Goal: Navigation & Orientation: Find specific page/section

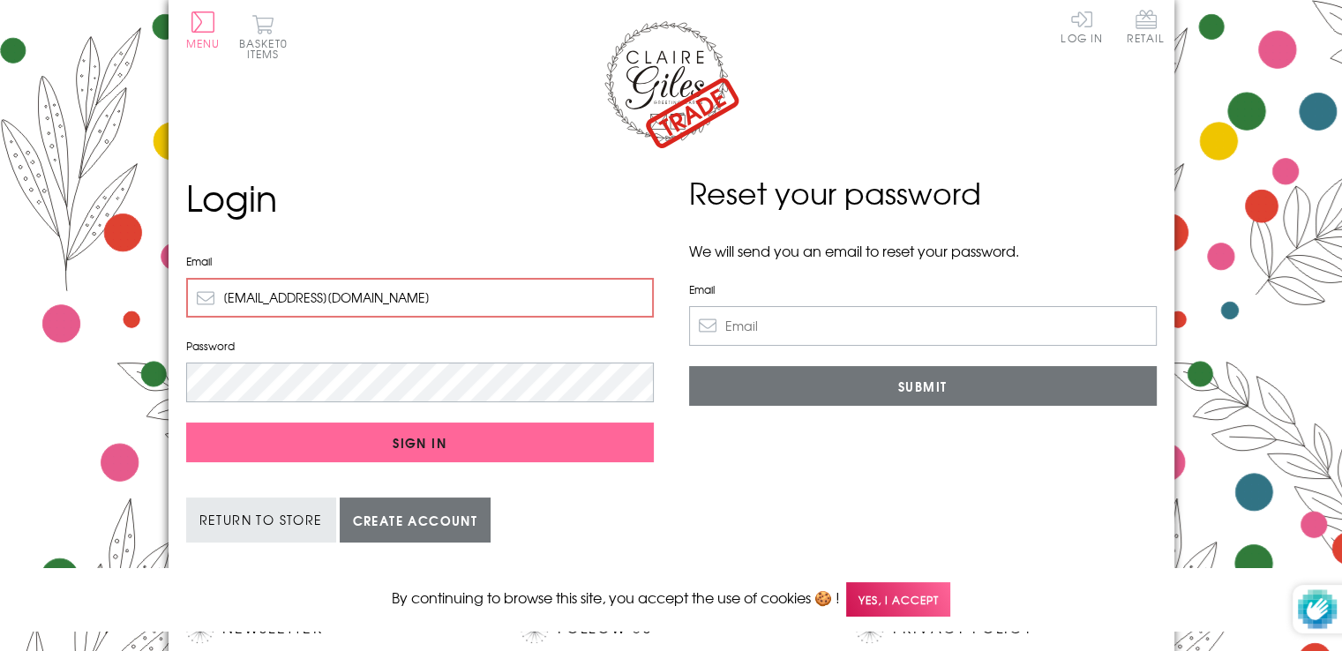
click at [897, 603] on span "Yes, I accept" at bounding box center [898, 599] width 104 height 34
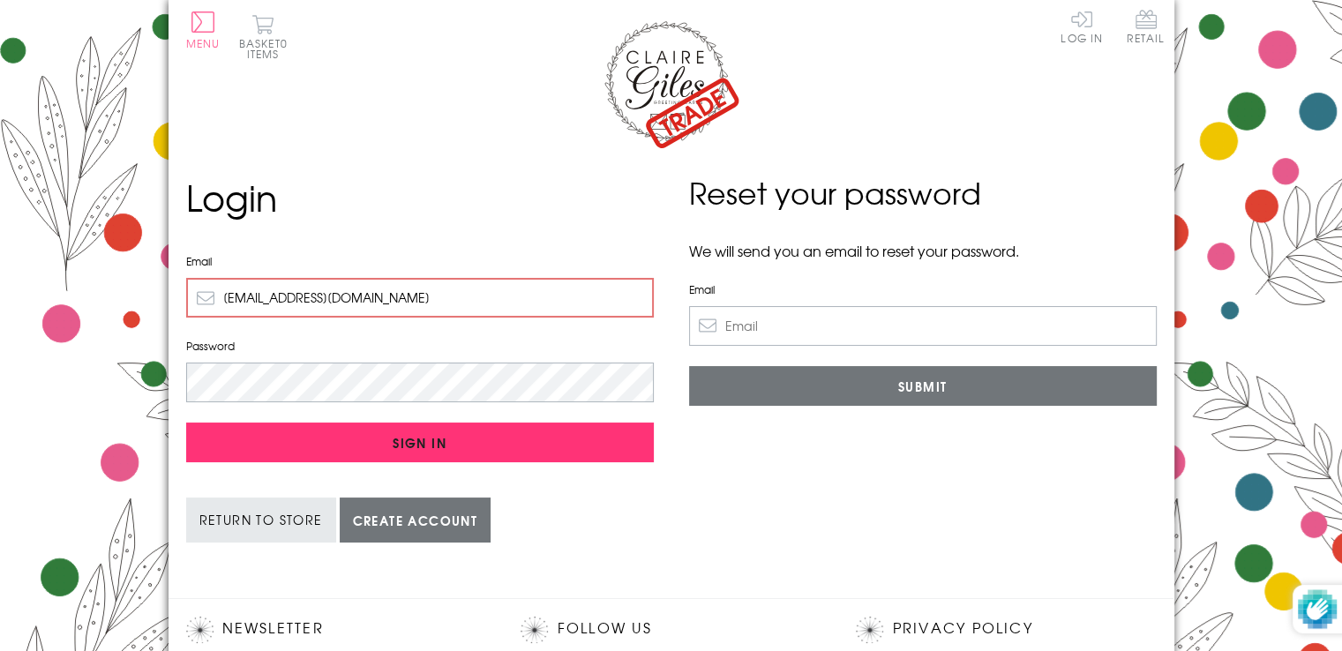
click at [349, 439] on input "Sign In" at bounding box center [420, 443] width 468 height 40
click at [417, 439] on input "Sign In" at bounding box center [420, 443] width 468 height 40
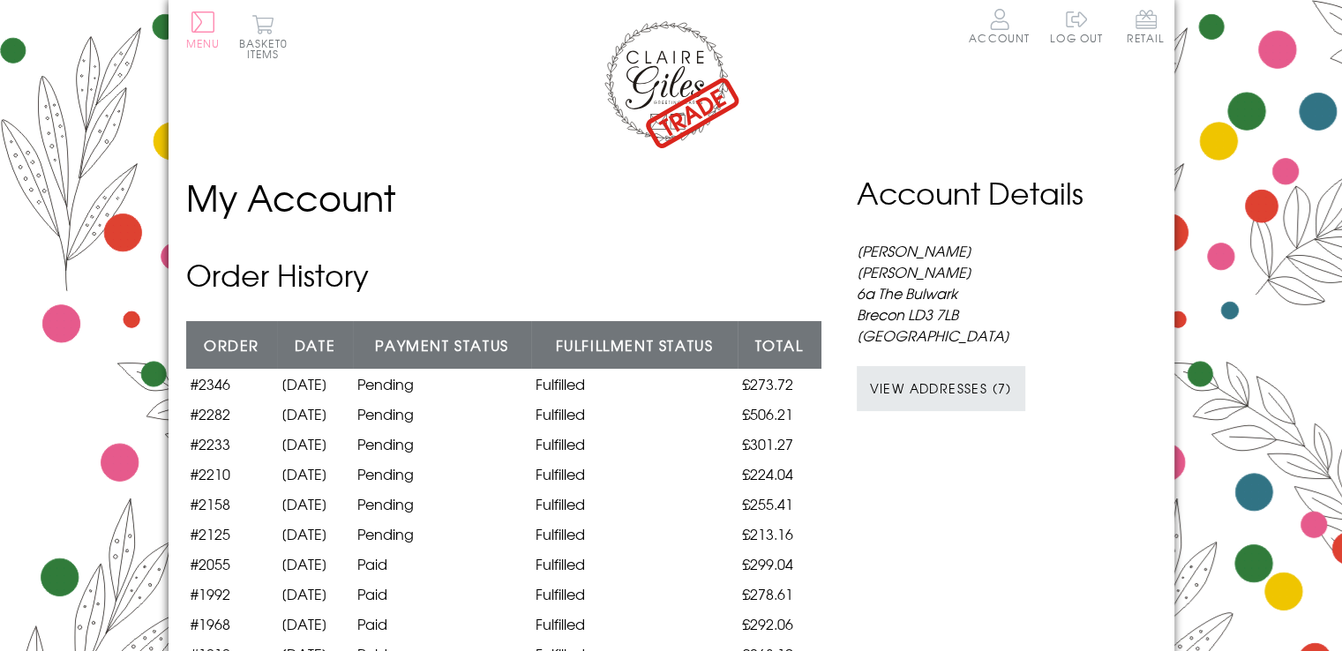
click at [206, 29] on button "Menu" at bounding box center [203, 29] width 34 height 37
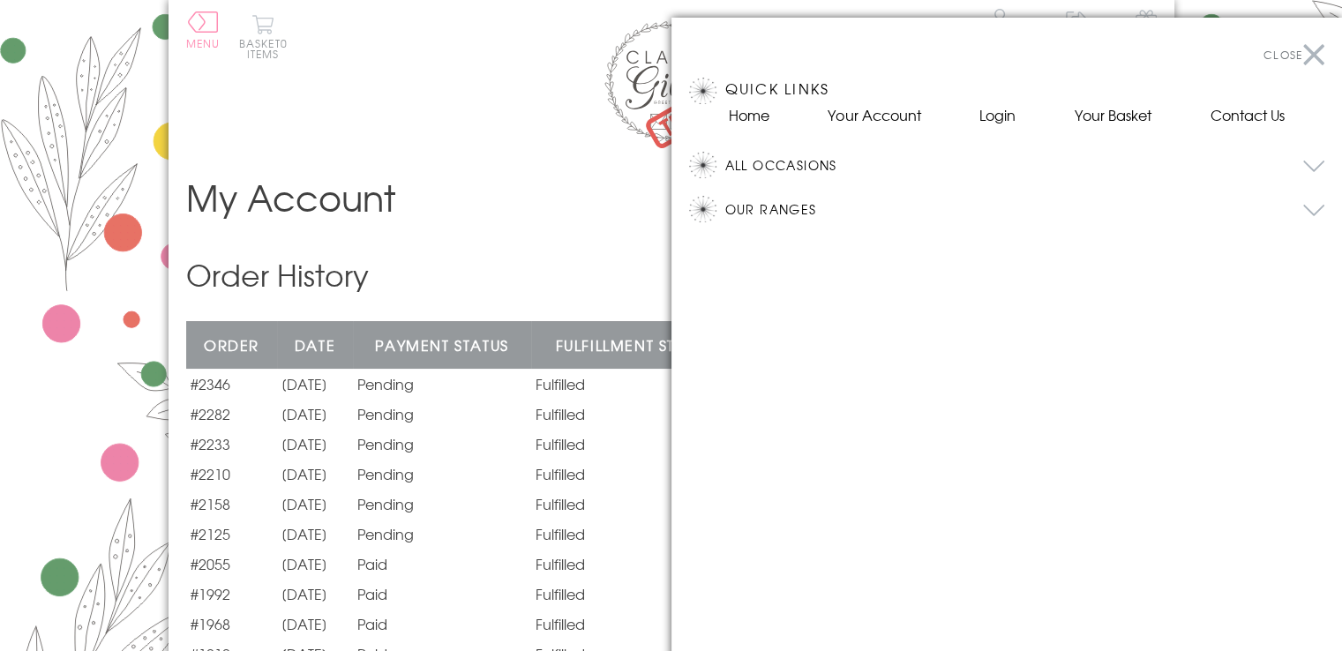
click at [811, 163] on button "All Occasions" at bounding box center [1025, 165] width 600 height 26
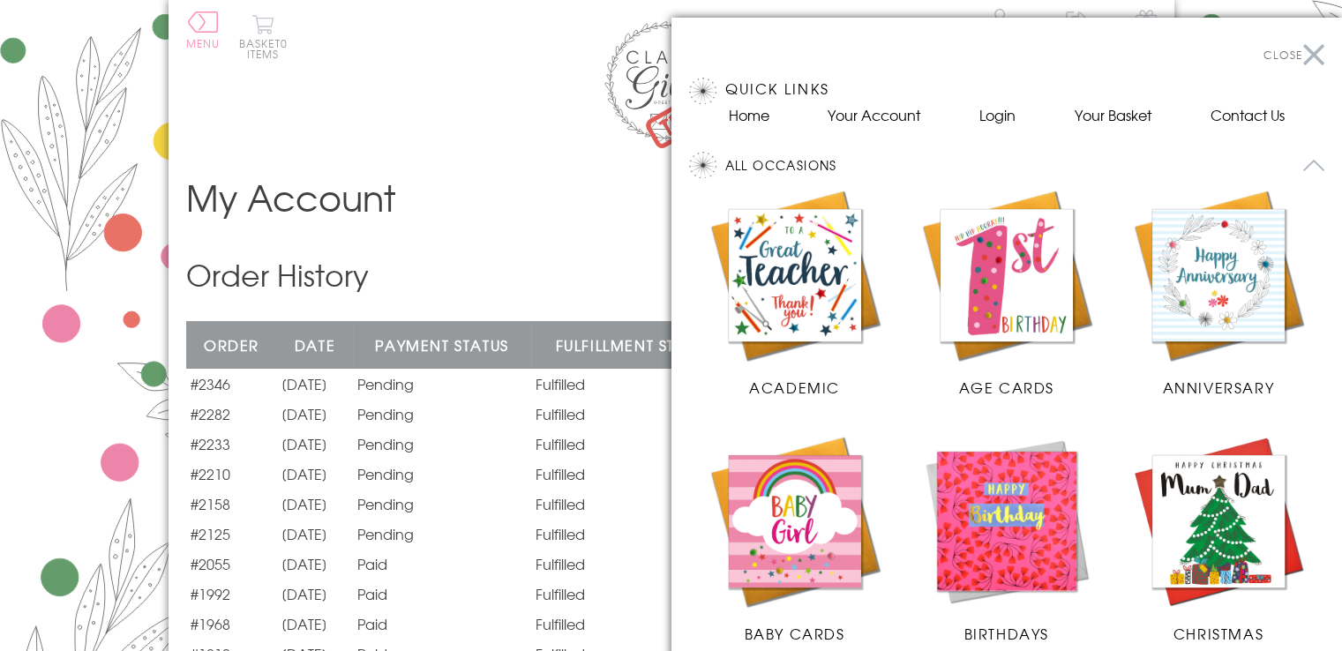
click at [1005, 304] on img at bounding box center [1007, 275] width 176 height 176
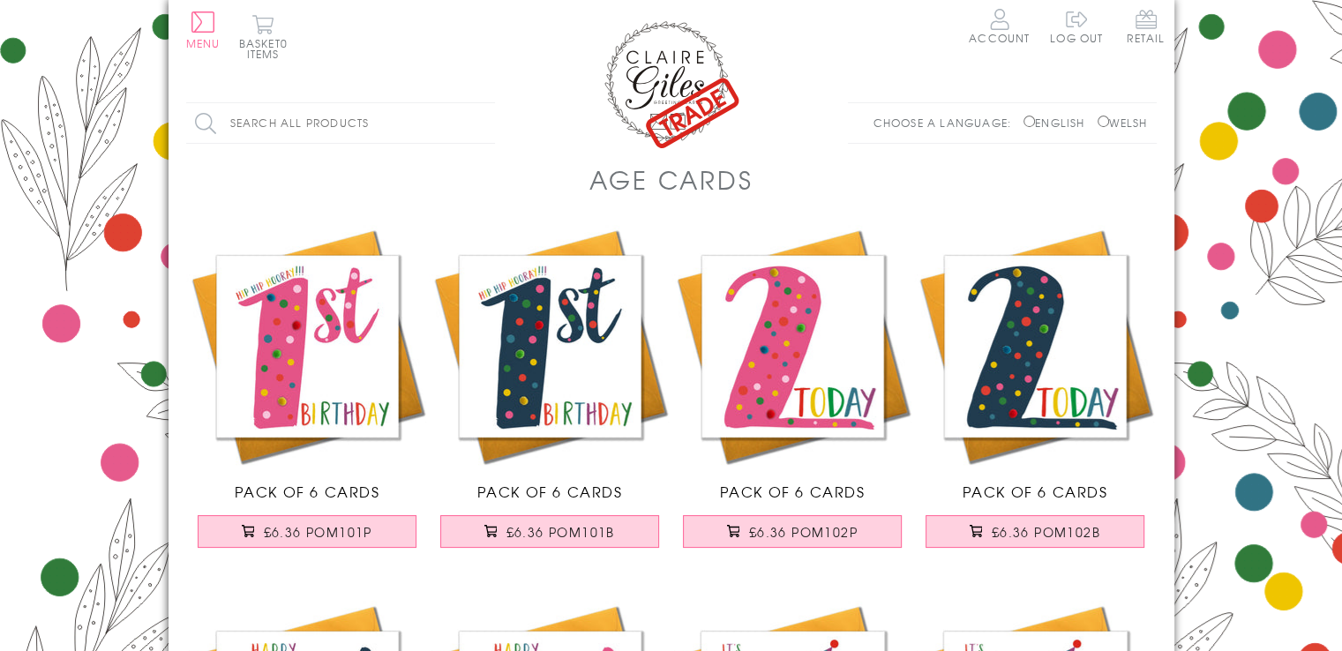
click at [1100, 123] on input "Welsh" at bounding box center [1103, 121] width 11 height 11
radio input "true"
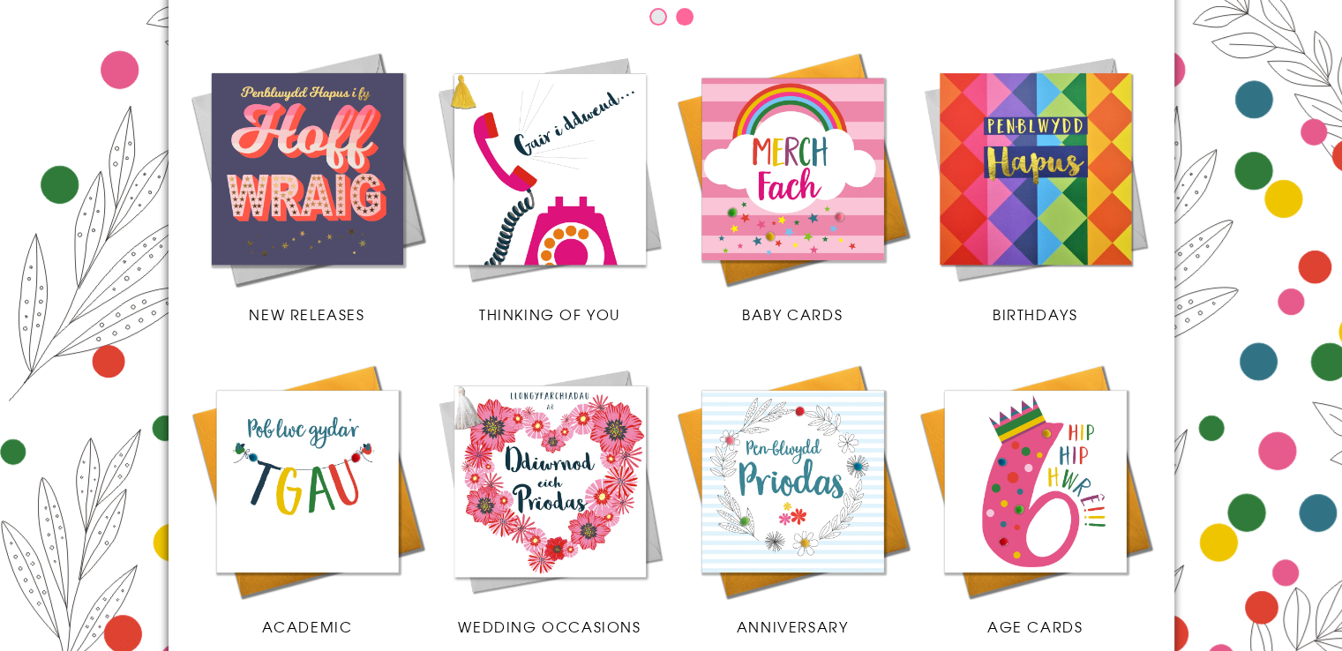
scroll to position [438, 0]
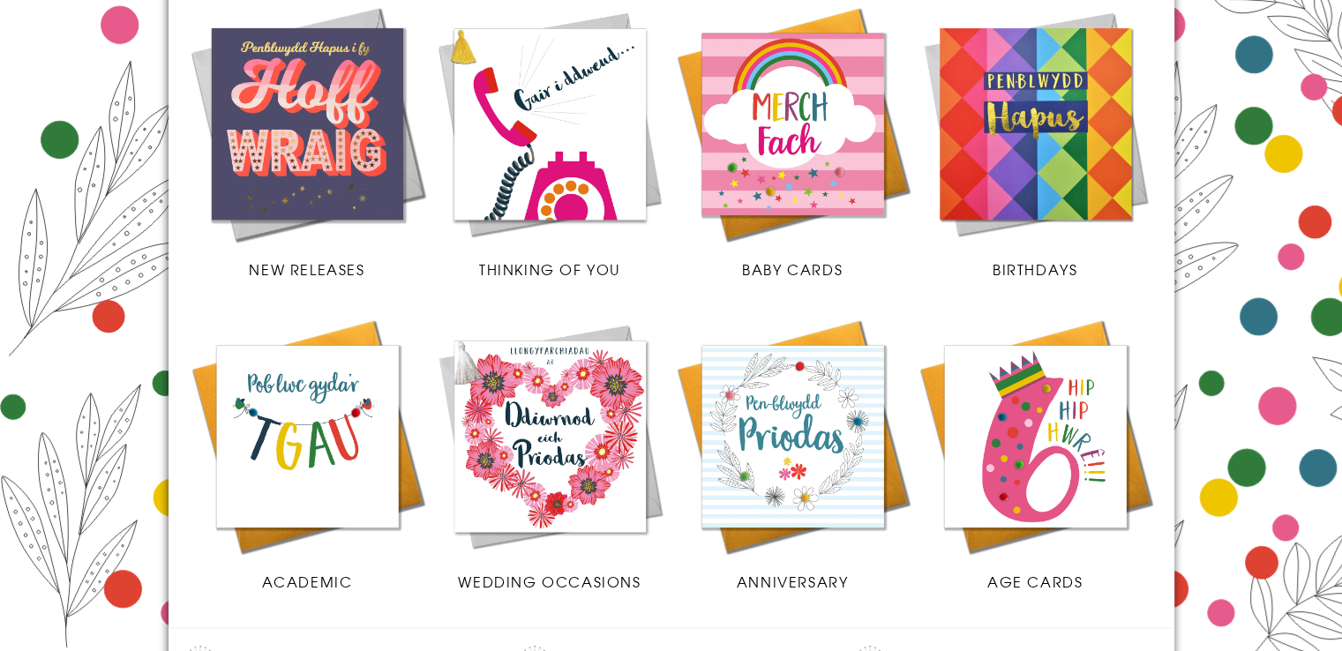
click at [560, 580] on span "Wedding Occasions" at bounding box center [549, 581] width 183 height 21
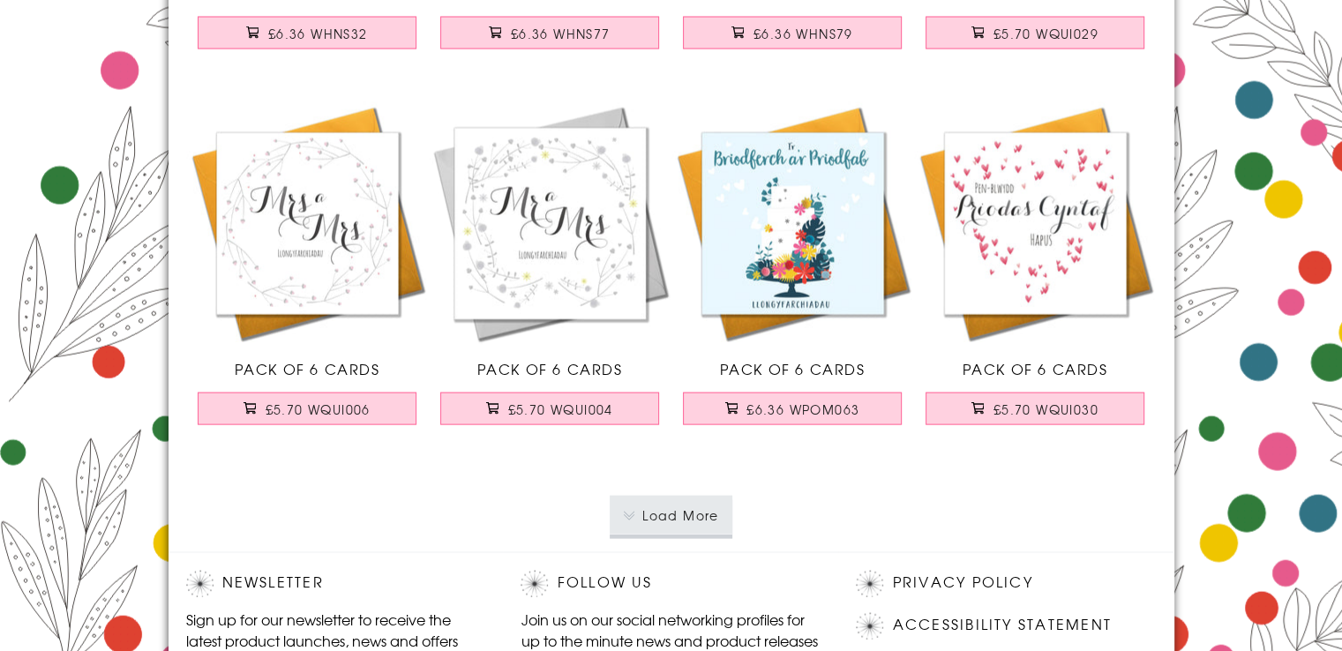
scroll to position [3515, 0]
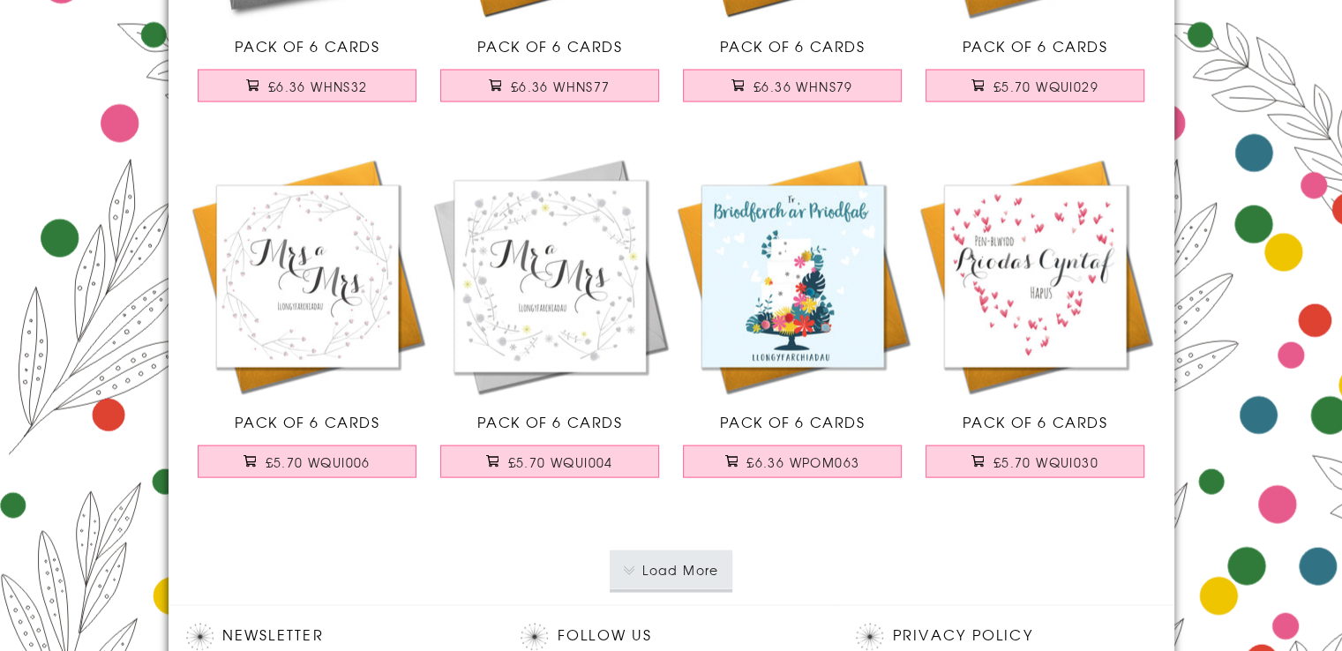
click at [685, 567] on button "Load More" at bounding box center [671, 570] width 123 height 39
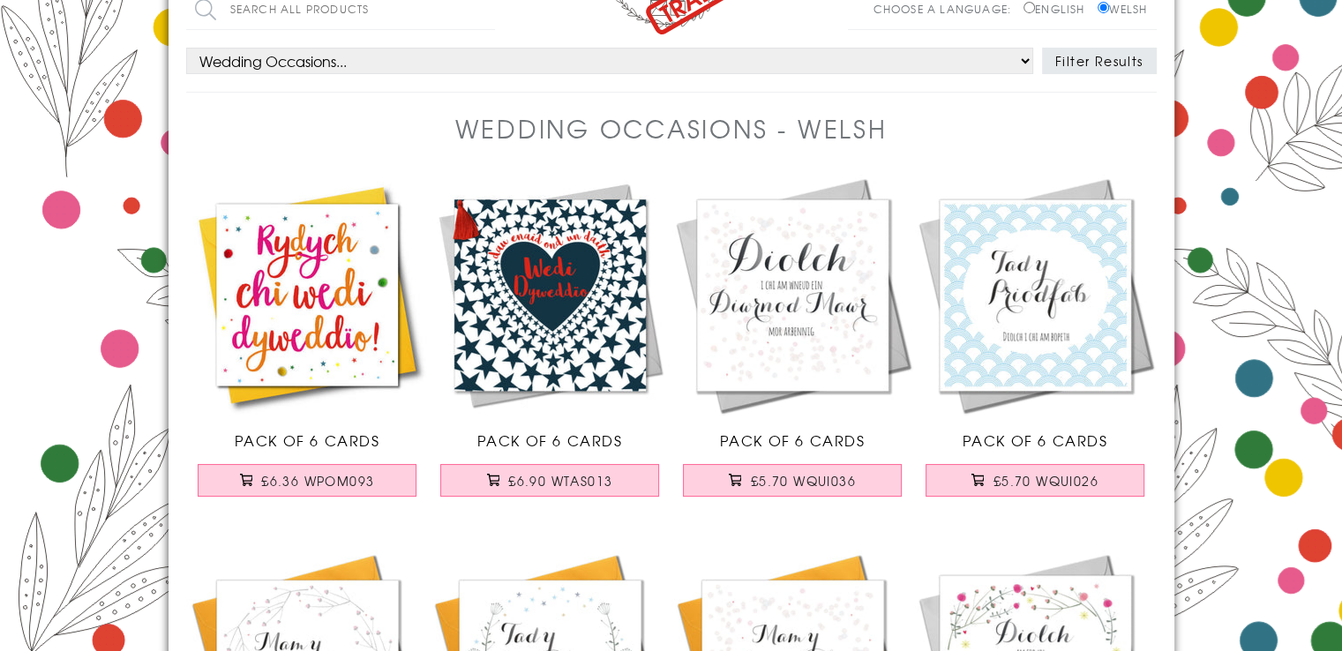
scroll to position [0, 0]
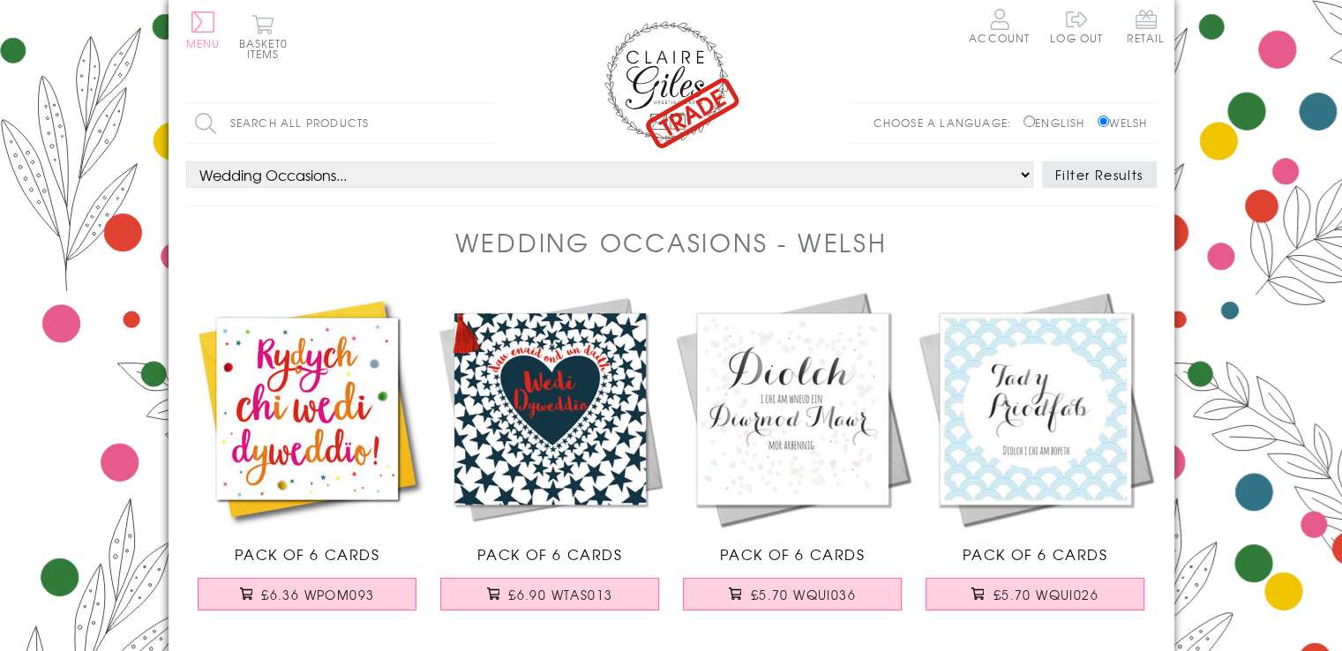
click at [202, 28] on button "Menu" at bounding box center [203, 29] width 34 height 37
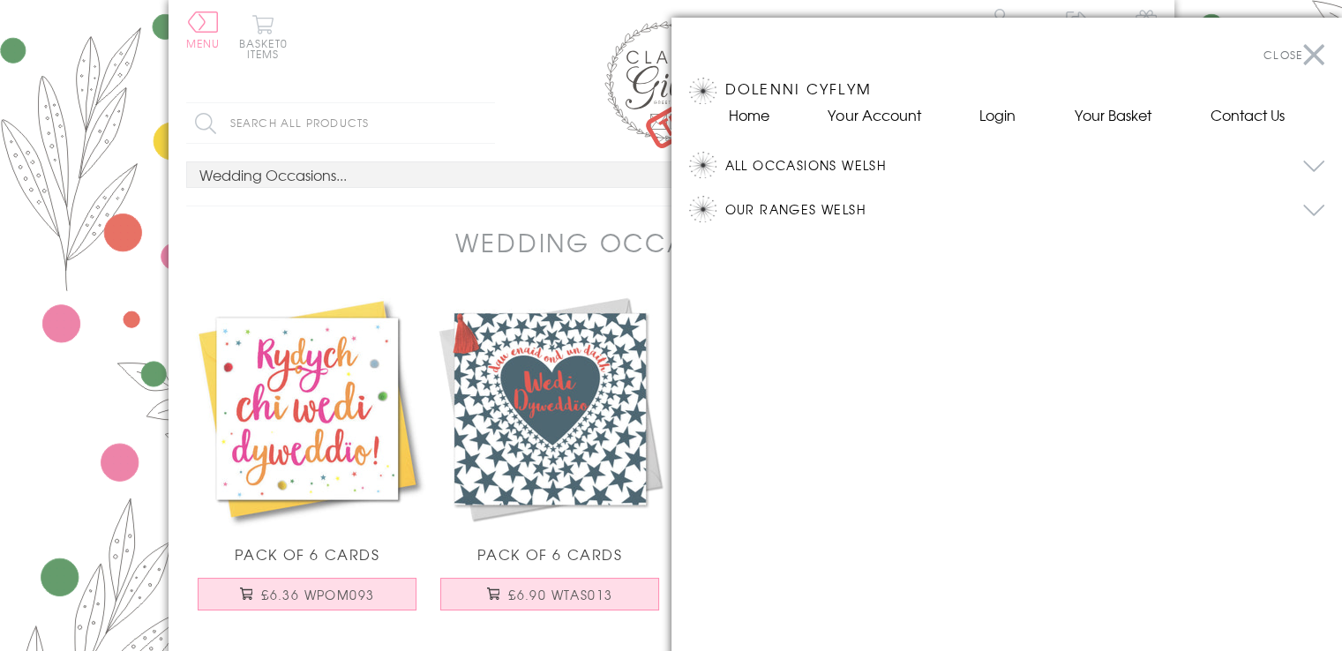
click at [772, 162] on button "All Occasions Welsh" at bounding box center [1025, 165] width 600 height 26
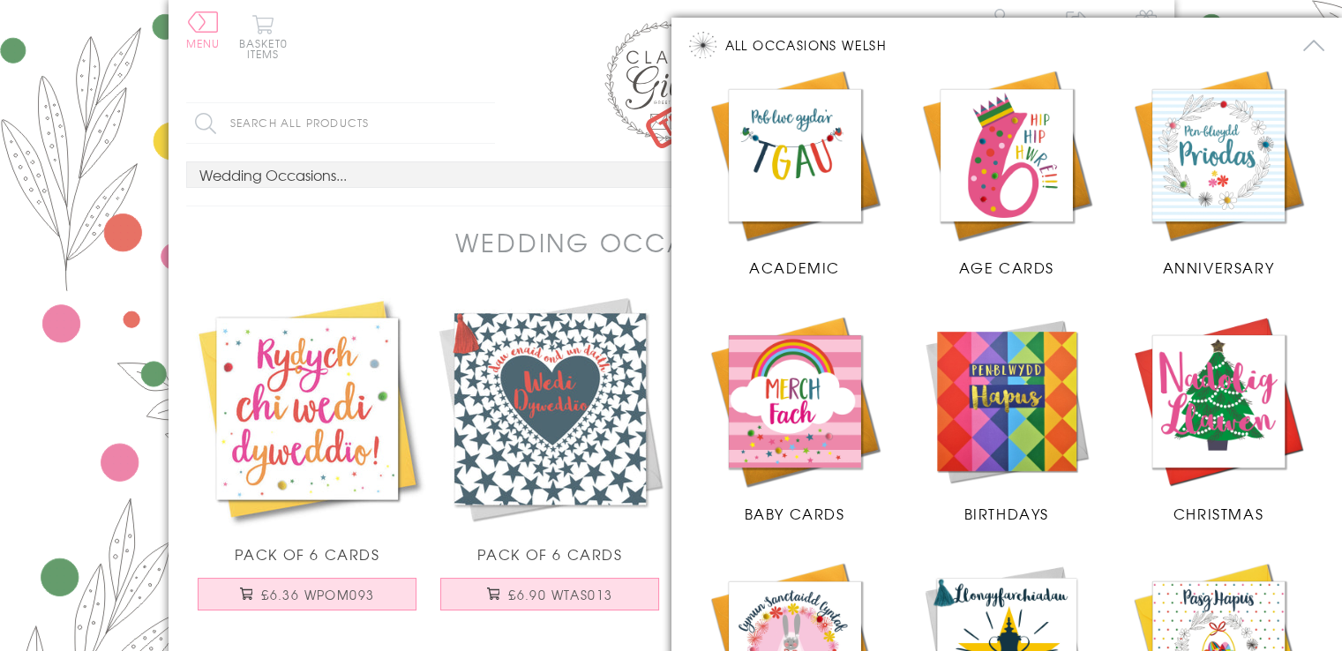
scroll to position [109, 0]
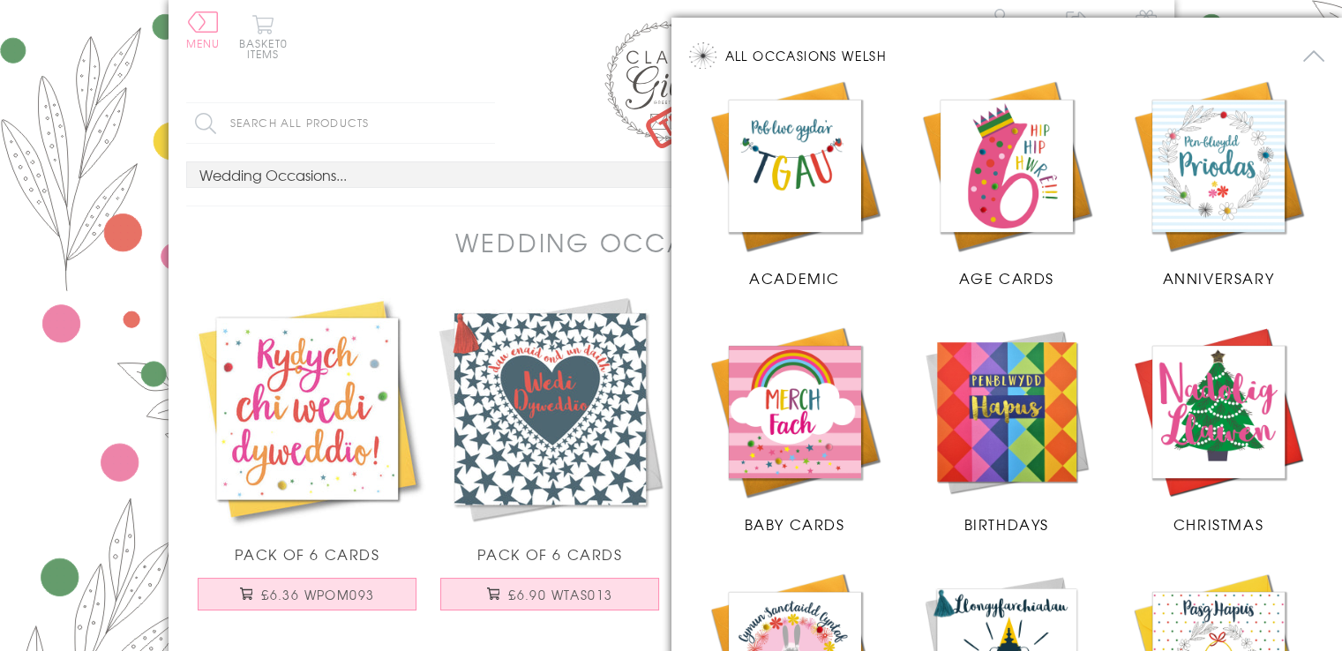
click at [984, 194] on img at bounding box center [1007, 166] width 176 height 176
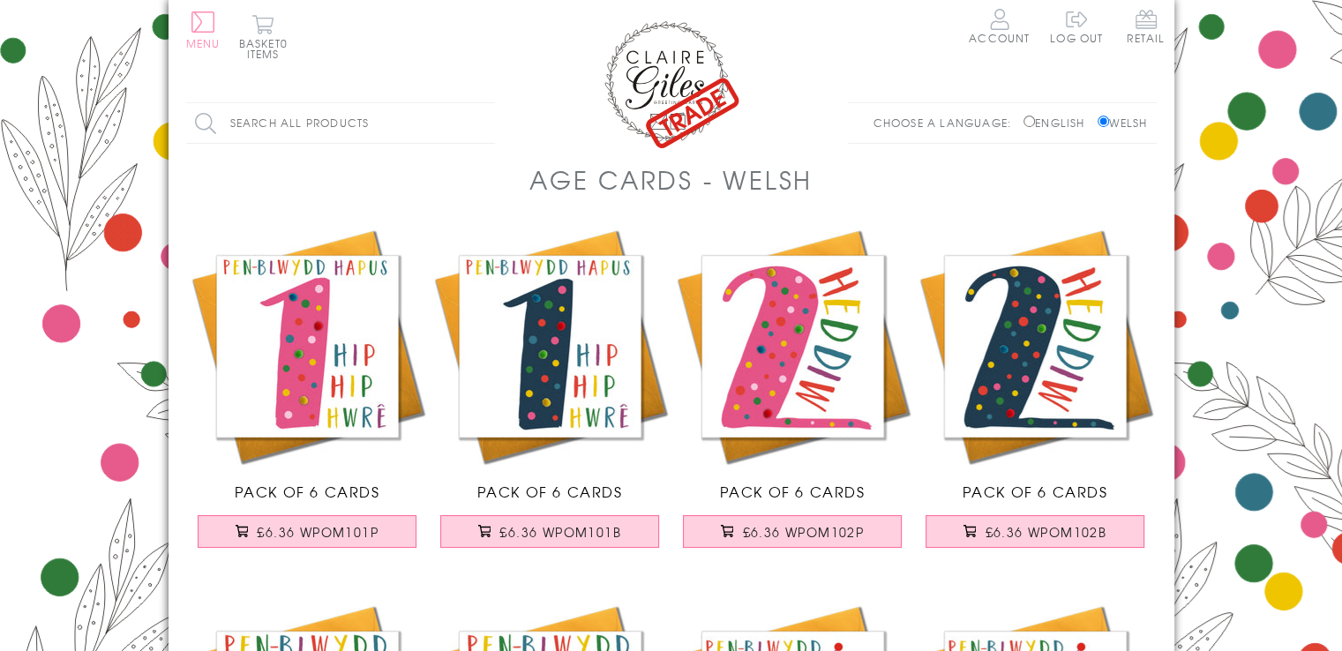
click at [206, 31] on button "Menu" at bounding box center [203, 29] width 34 height 37
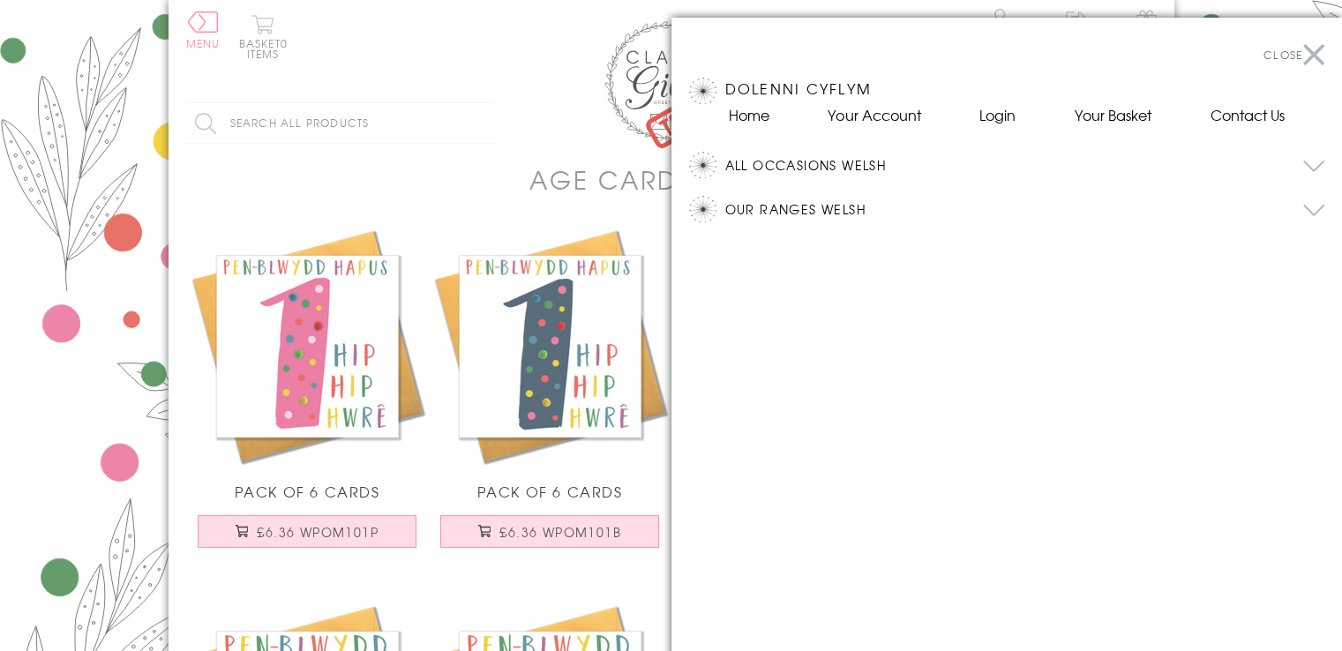
click at [820, 161] on button "All Occasions Welsh" at bounding box center [1025, 165] width 600 height 26
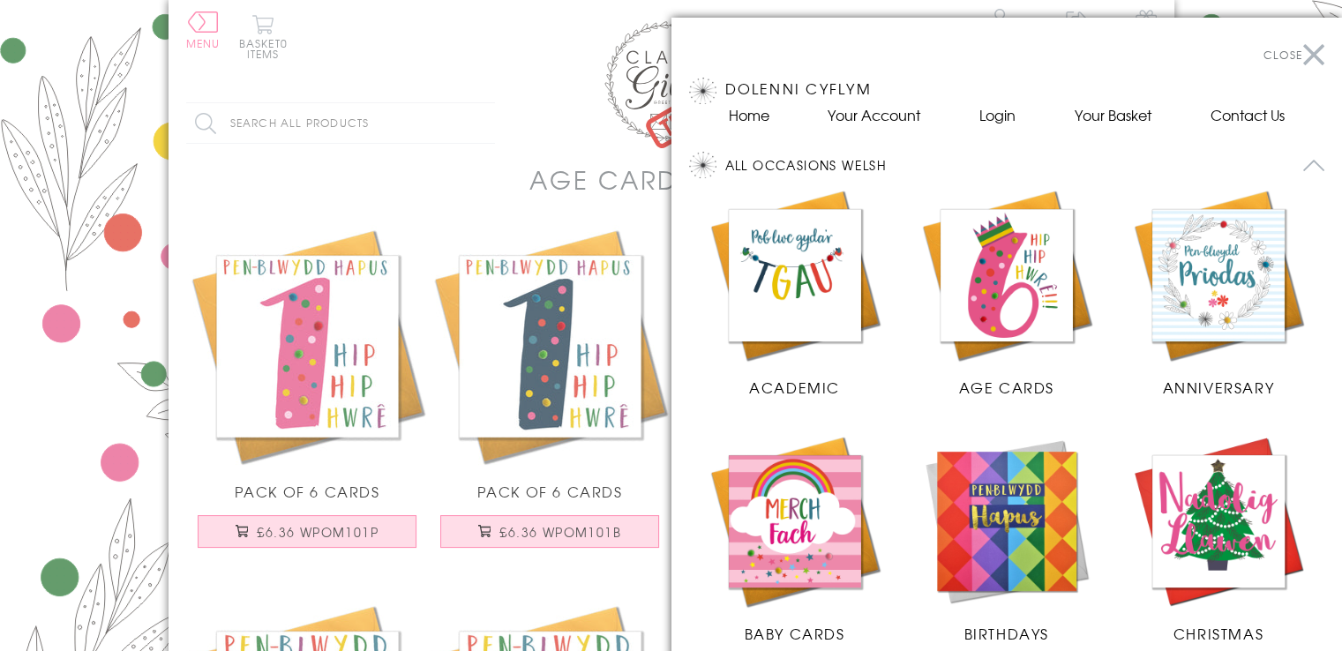
click at [1197, 521] on img at bounding box center [1218, 521] width 176 height 176
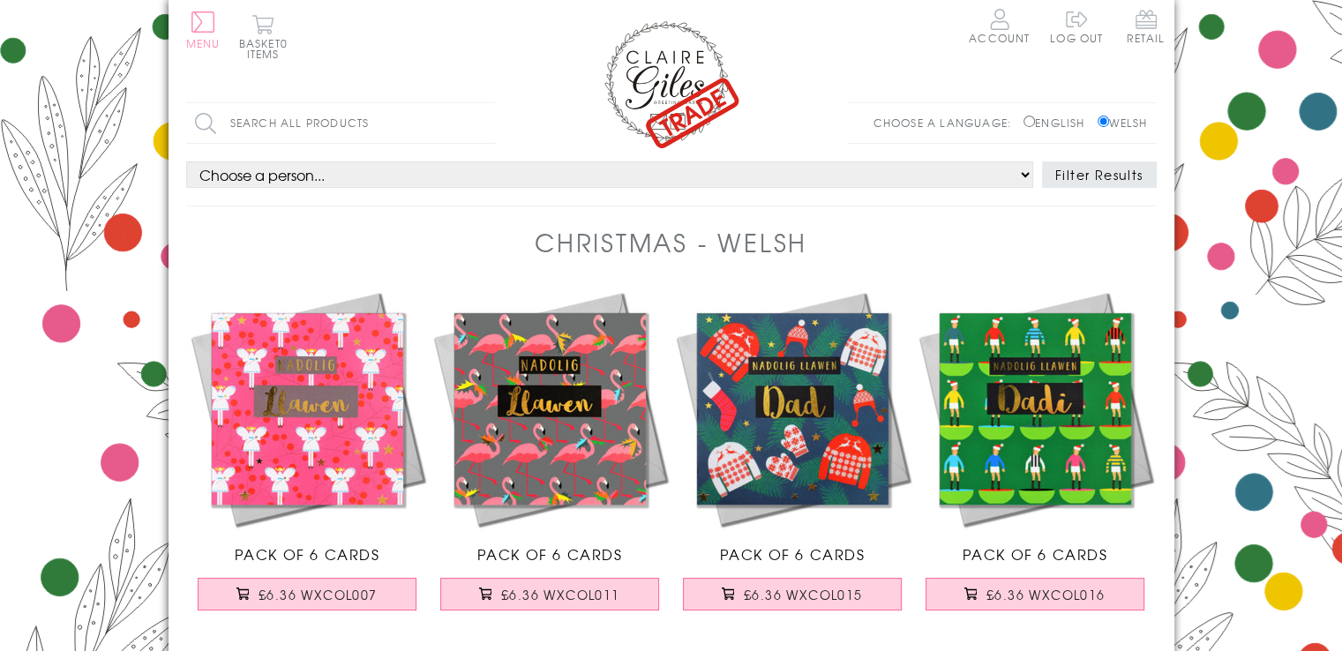
click at [206, 19] on button "Menu" at bounding box center [203, 29] width 34 height 37
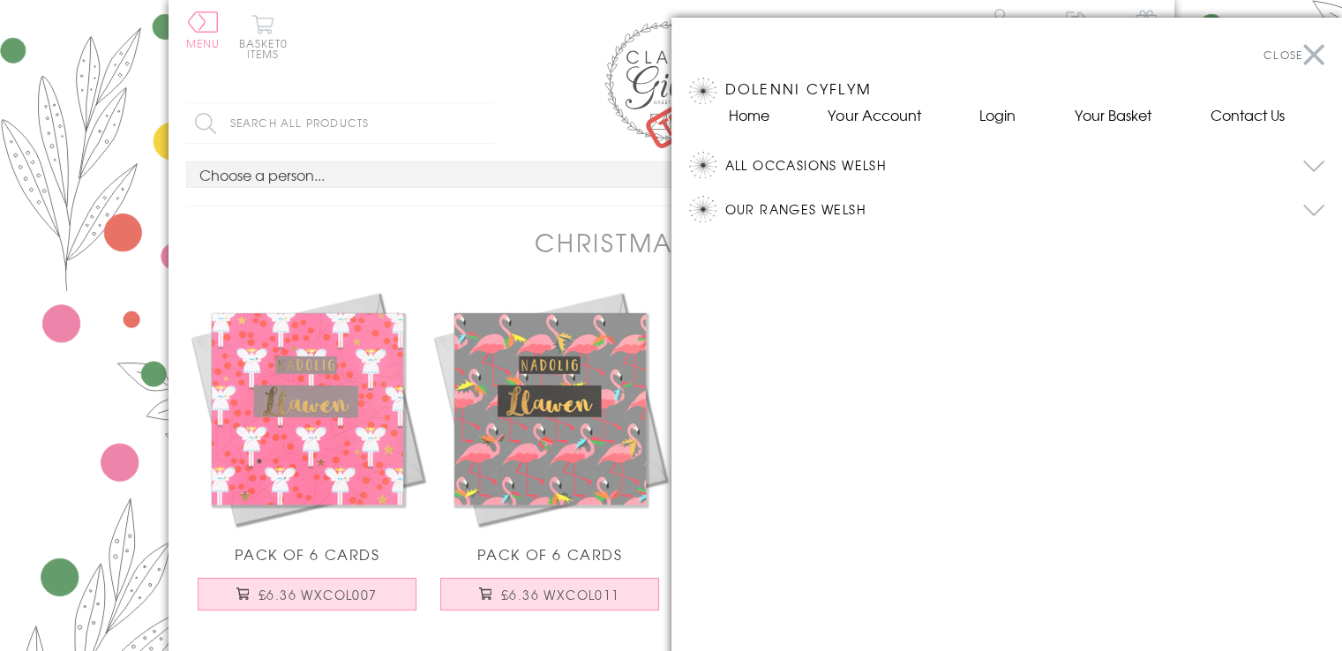
click at [769, 209] on button "Our Ranges Welsh" at bounding box center [1025, 209] width 600 height 26
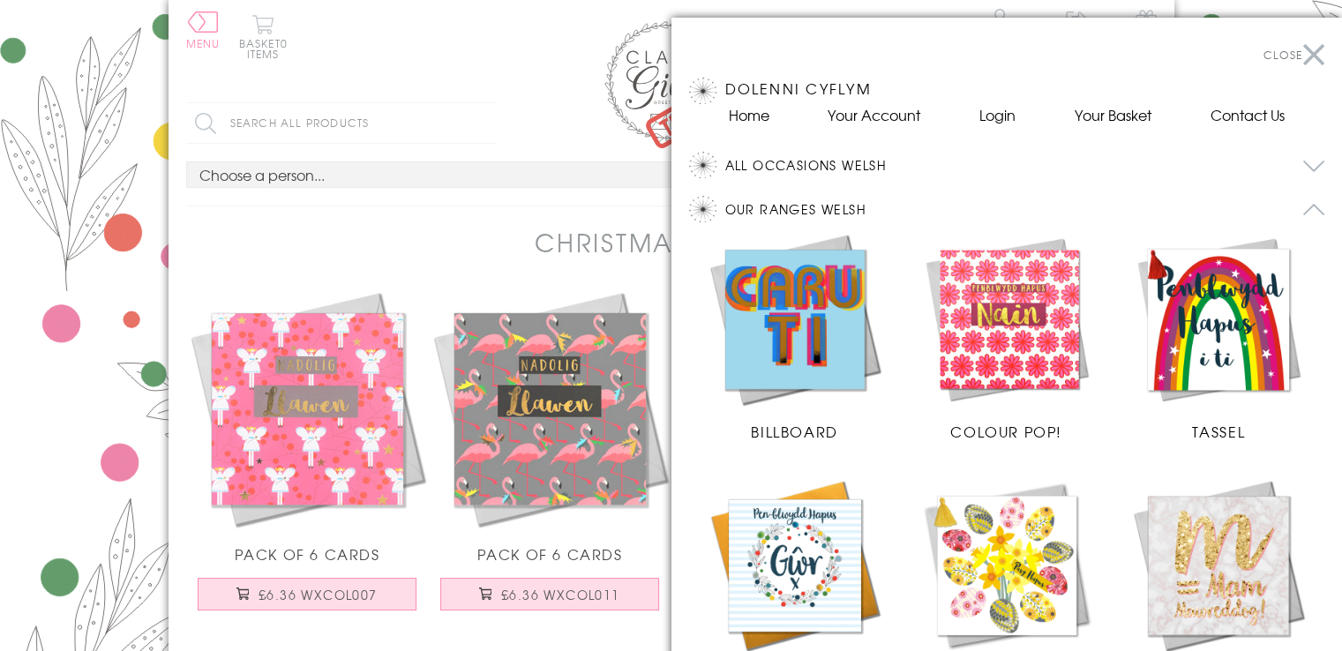
click at [789, 280] on img at bounding box center [795, 319] width 176 height 176
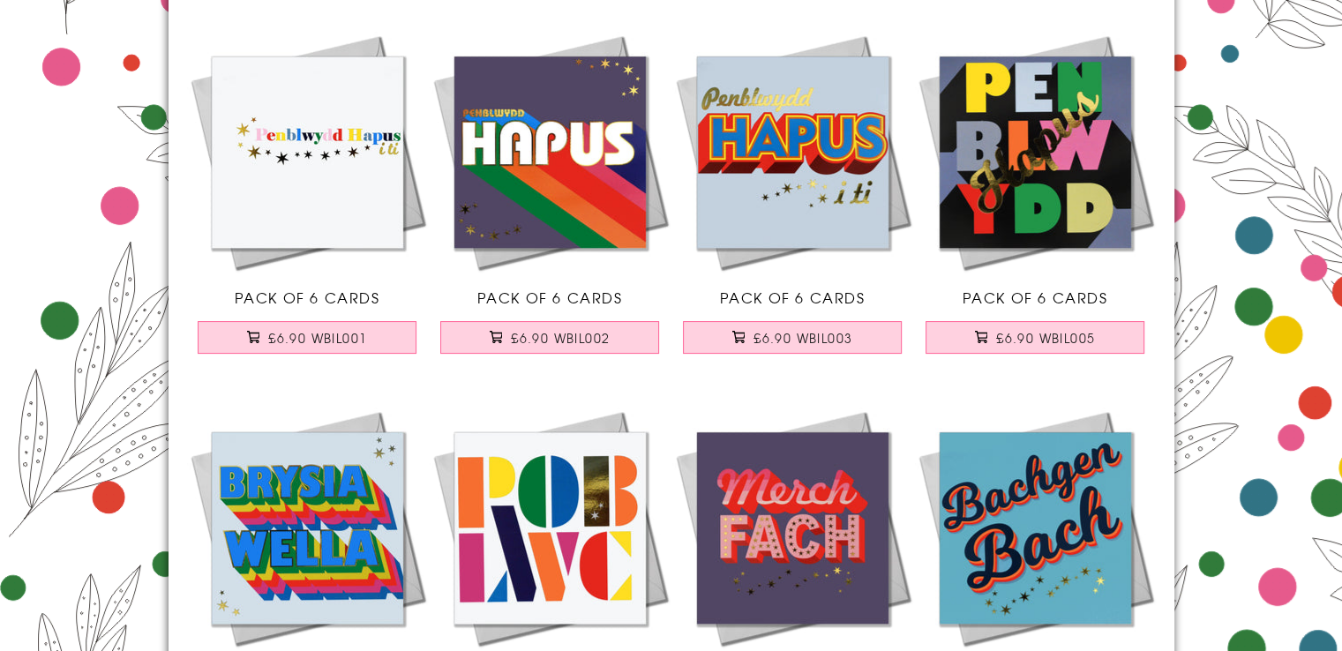
scroll to position [267, 0]
